Goal: Information Seeking & Learning: Learn about a topic

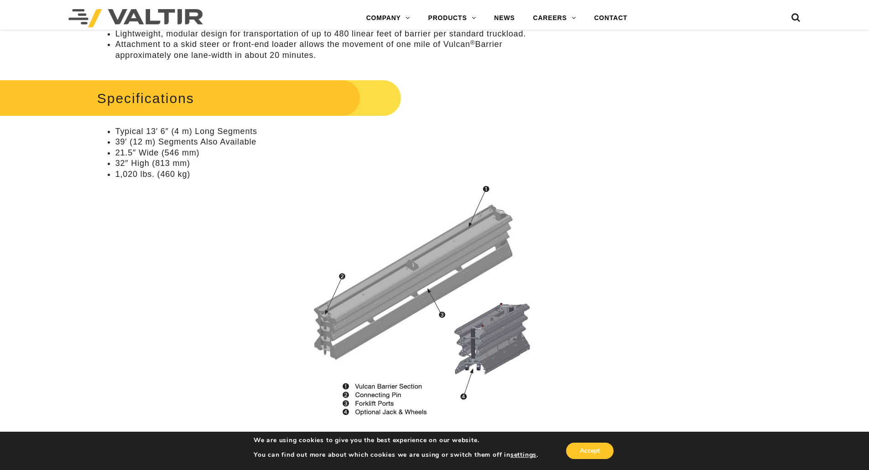
scroll to position [639, 0]
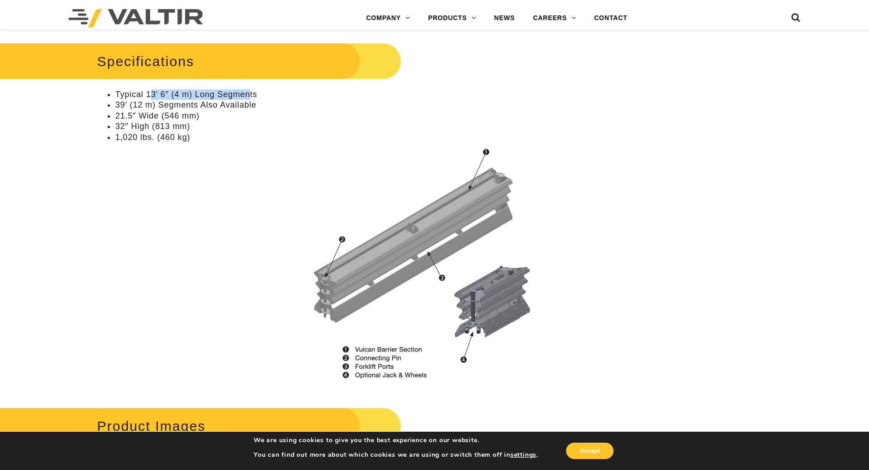
drag, startPoint x: 151, startPoint y: 92, endPoint x: 251, endPoint y: 90, distance: 100.4
click at [251, 90] on li "Typical 13′ 6″ (4 m) Long Segments" at bounding box center [334, 94] width 439 height 10
drag, startPoint x: 116, startPoint y: 104, endPoint x: 253, endPoint y: 102, distance: 136.9
click at [253, 102] on li "39′ (12 m) Segments Also Available" at bounding box center [334, 105] width 439 height 10
drag, startPoint x: 118, startPoint y: 117, endPoint x: 194, endPoint y: 112, distance: 76.4
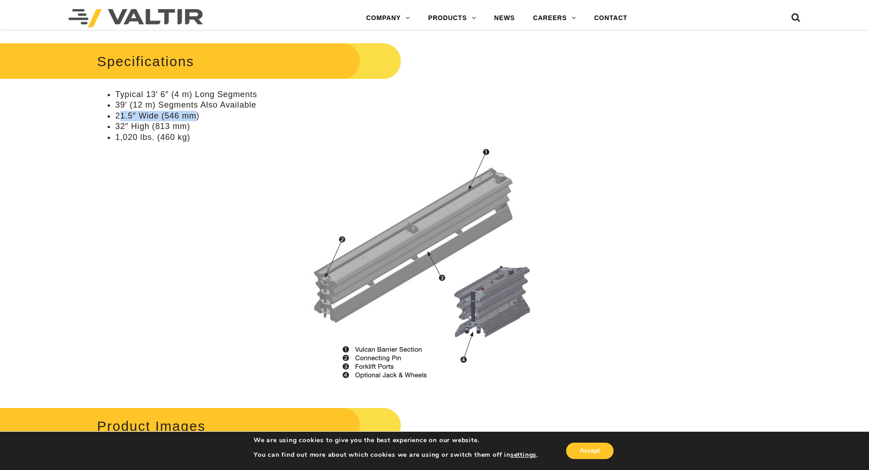
click at [194, 112] on li "21.5″ Wide (546 mm)" at bounding box center [334, 116] width 439 height 10
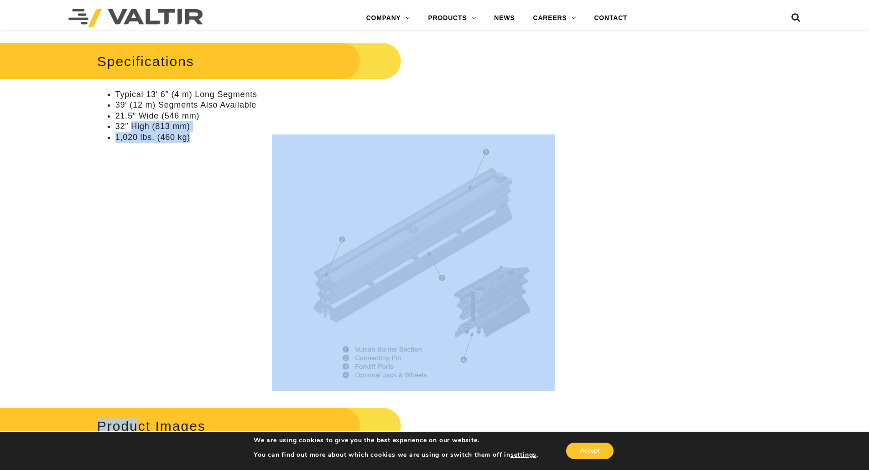
drag, startPoint x: 134, startPoint y: 127, endPoint x: 285, endPoint y: 163, distance: 155.7
click at [278, 143] on ul "Typical 13′ 6″ (4 m) Long Segments 39′ (12 m) Segments Also Available 21.5″ Wid…" at bounding box center [326, 115] width 458 height 53
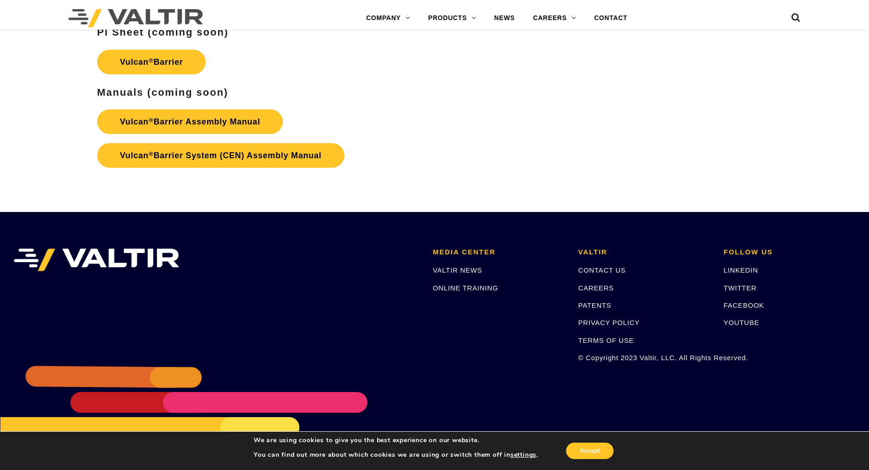
scroll to position [1643, 0]
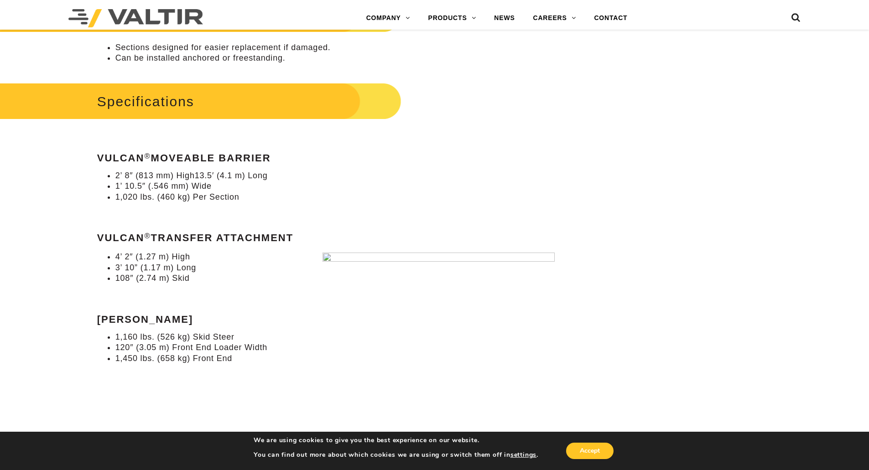
scroll to position [640, 0]
